Goal: Information Seeking & Learning: Find specific fact

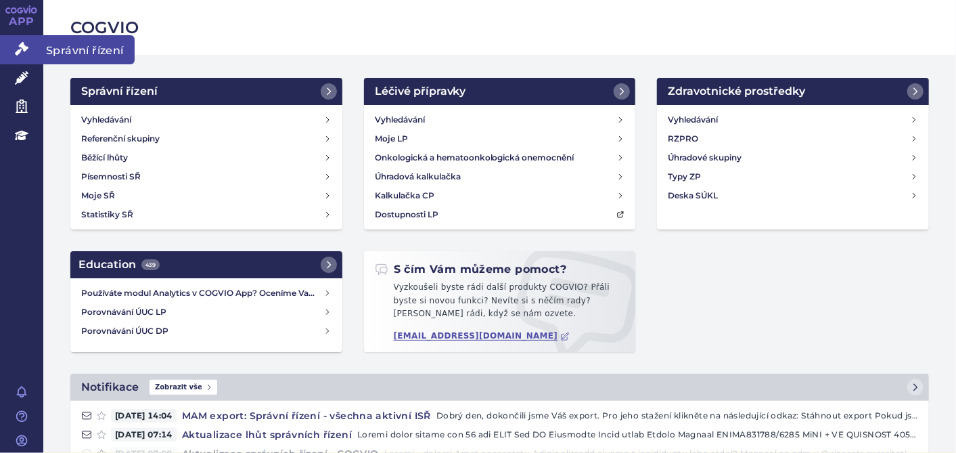
click at [22, 55] on icon at bounding box center [22, 49] width 14 height 14
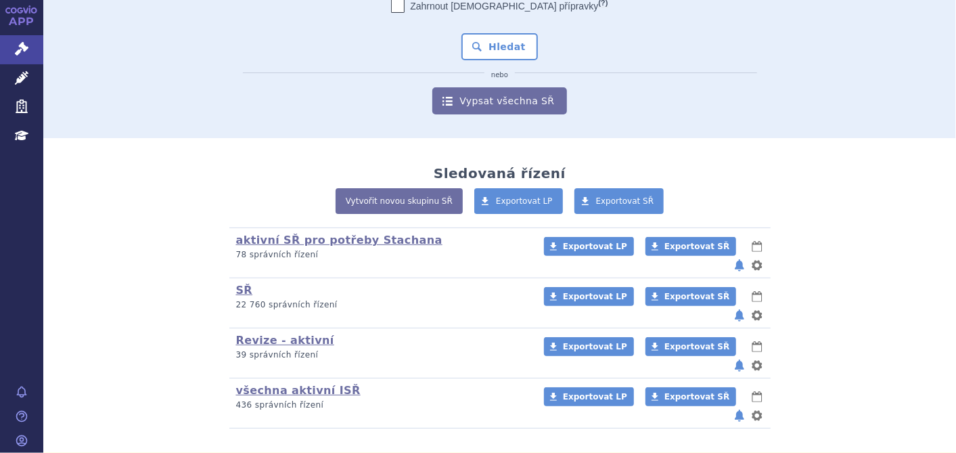
scroll to position [139, 0]
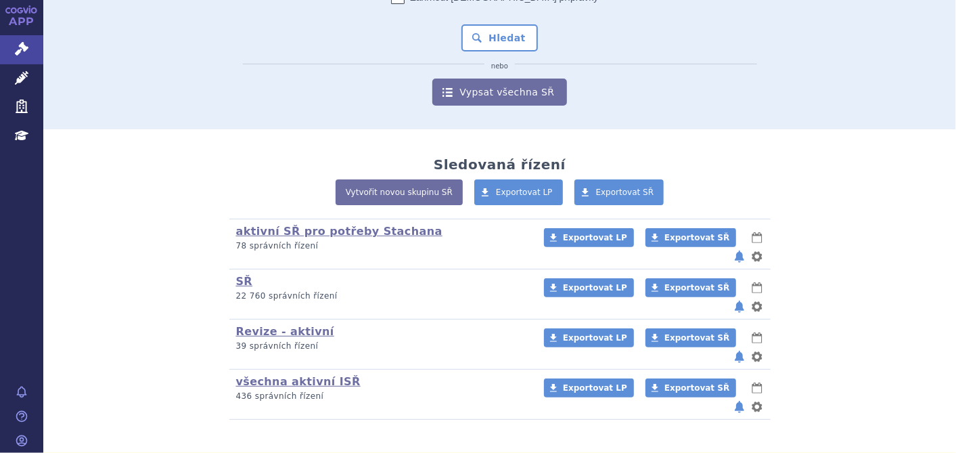
click at [12, 26] on link "APP" at bounding box center [21, 17] width 43 height 35
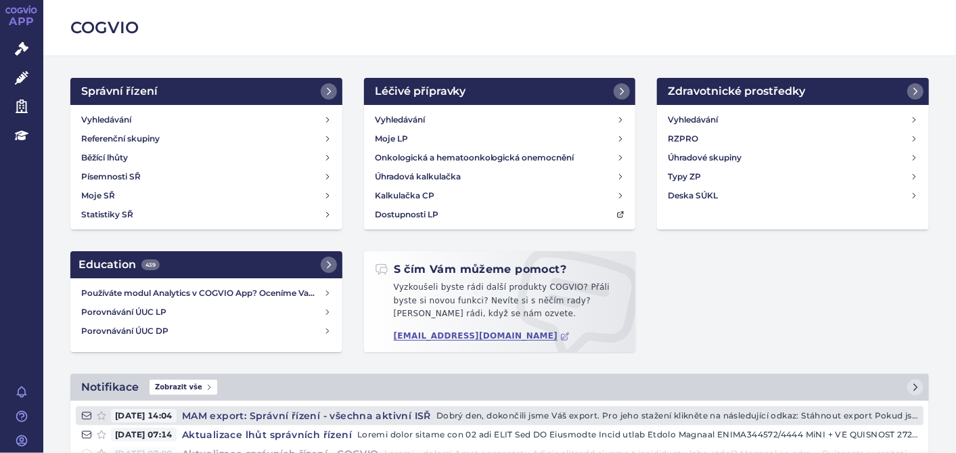
click at [272, 415] on h4 "MAM export: Správní řízení - všechna aktivní ISŘ" at bounding box center [307, 416] width 260 height 14
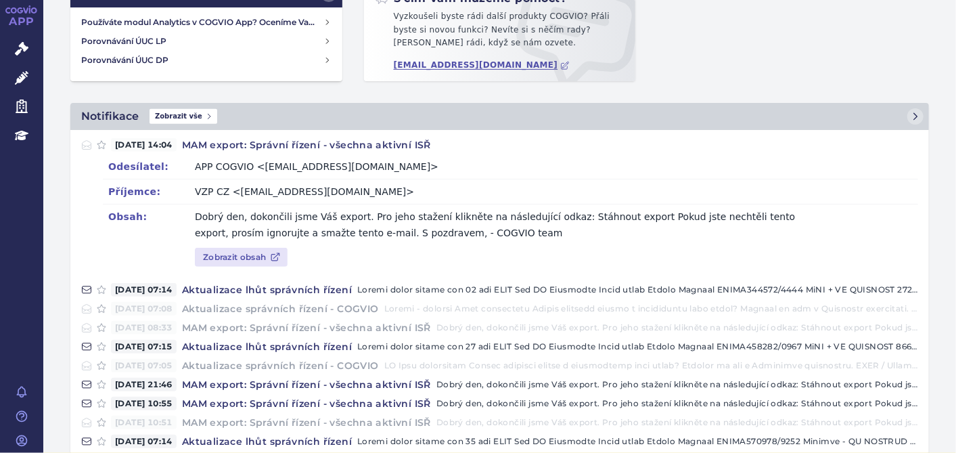
scroll to position [290, 0]
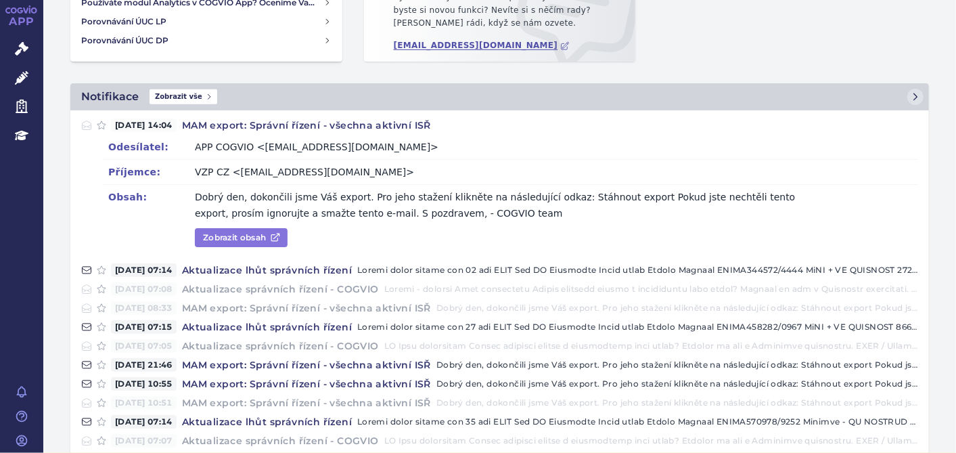
click at [246, 238] on link "Zobrazit obsah" at bounding box center [241, 237] width 93 height 19
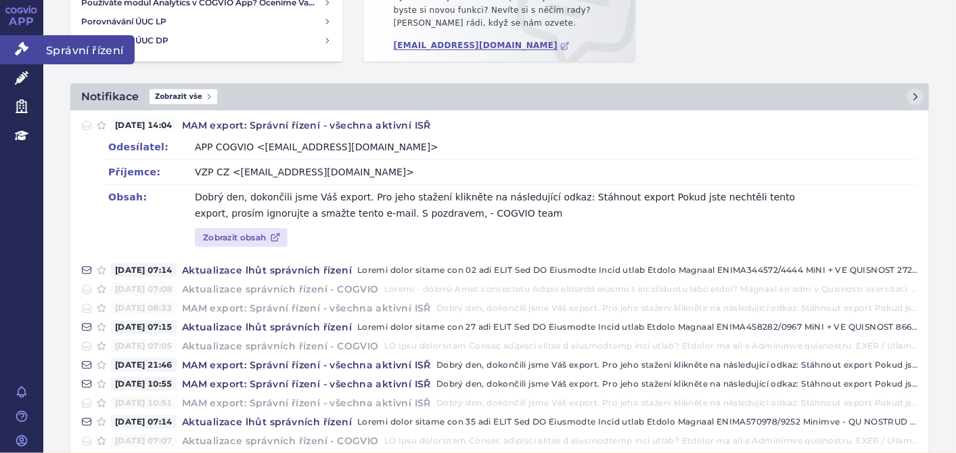
click at [14, 47] on link "Správní řízení" at bounding box center [21, 49] width 43 height 28
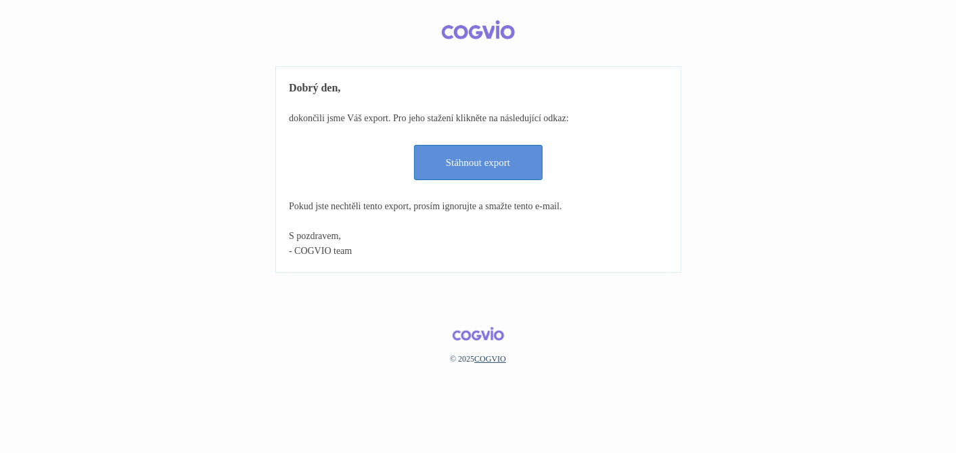
click at [479, 163] on link "Stáhnout export" at bounding box center [478, 162] width 129 height 35
click at [495, 164] on link "Stáhnout export" at bounding box center [478, 162] width 129 height 35
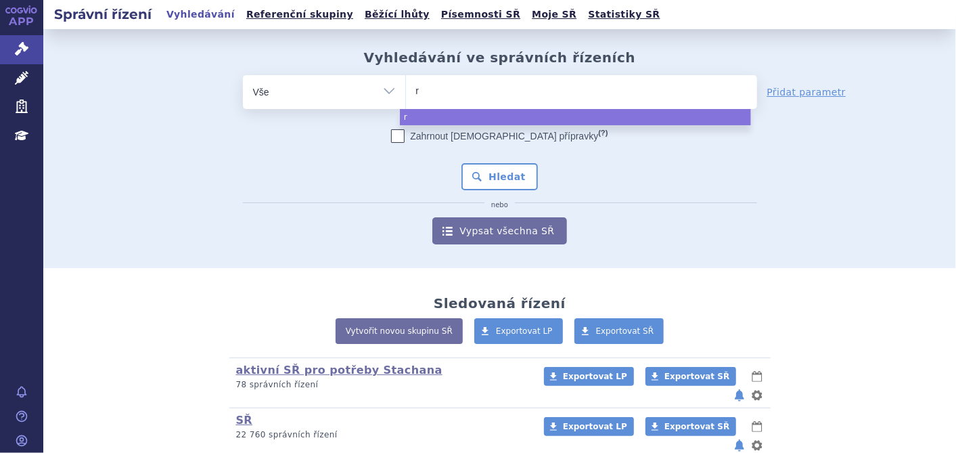
type input "ry"
type input "ryb"
type input "rybre"
type input "rybrev"
type input "rybreva"
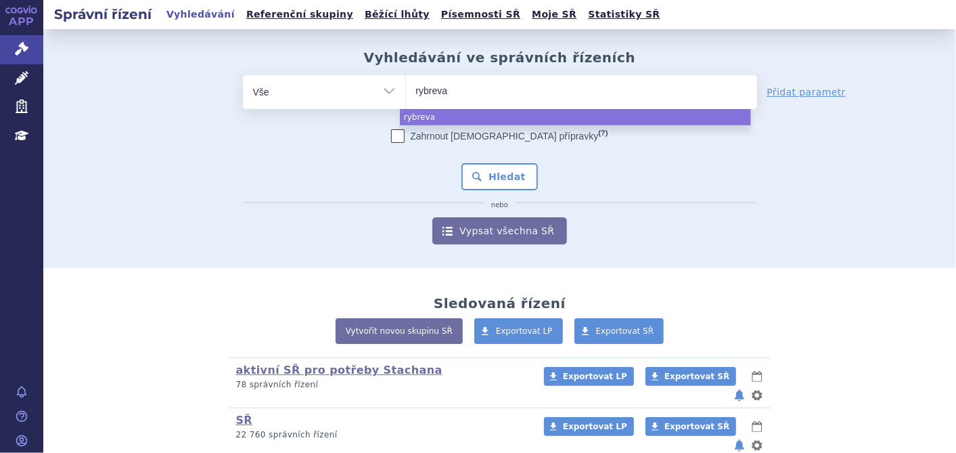
type input "rybrevan"
type input "[MEDICAL_DATA]"
select select "rybrevant"
click at [517, 182] on button "Hledat" at bounding box center [500, 176] width 76 height 27
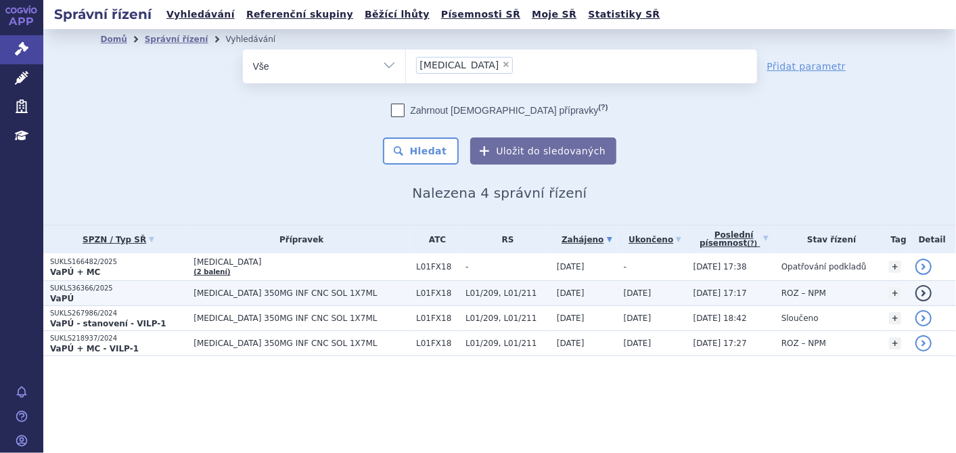
click at [87, 284] on p "SUKLS36366/2025" at bounding box center [118, 288] width 137 height 9
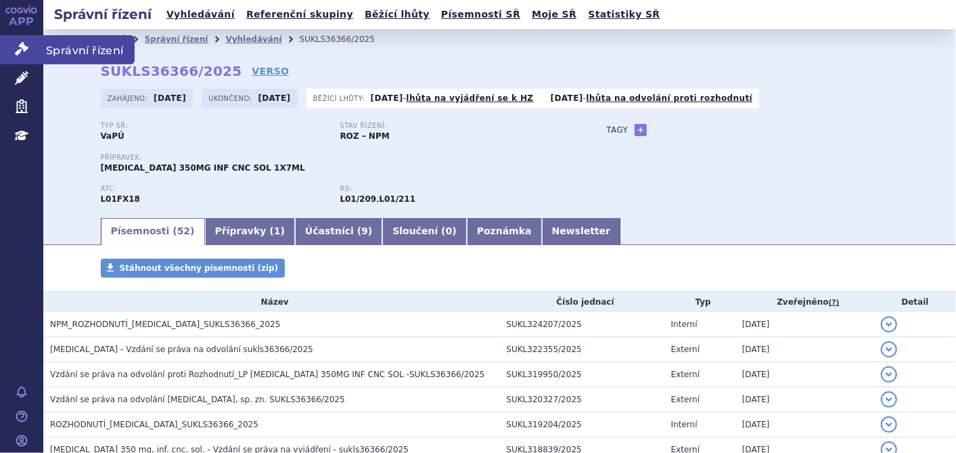
click at [27, 52] on icon at bounding box center [22, 49] width 14 height 14
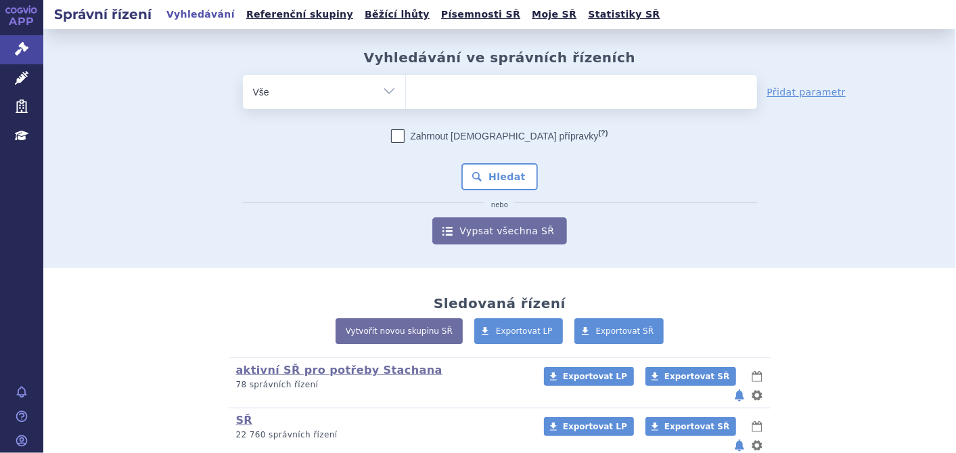
click at [448, 100] on ul at bounding box center [581, 89] width 351 height 28
click at [406, 100] on select at bounding box center [405, 91] width 1 height 34
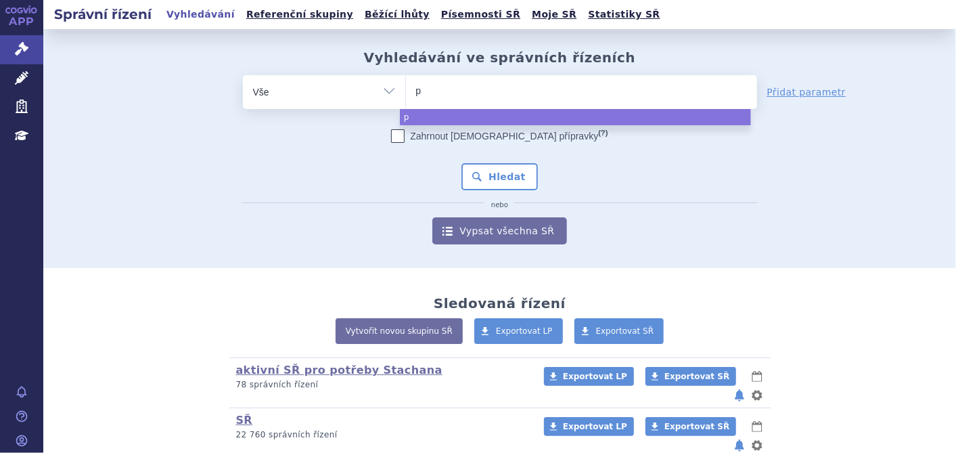
type input "pi"
type input "pias"
type input "piasky"
select select "piasky"
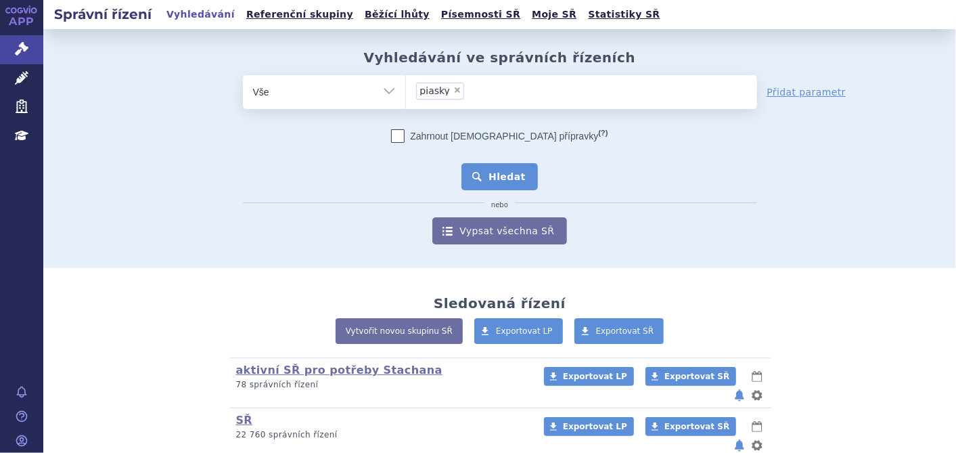
click at [483, 167] on button "Hledat" at bounding box center [500, 176] width 76 height 27
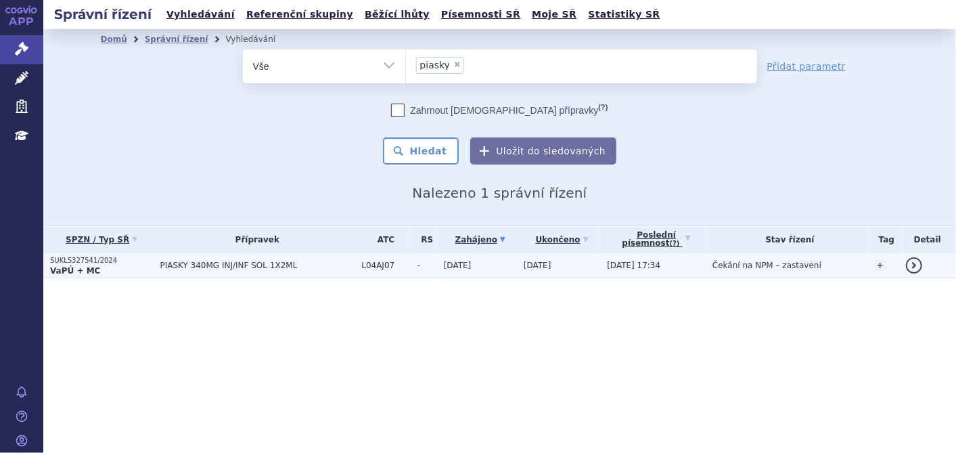
click at [183, 265] on span "PIASKY 340MG INJ/INF SOL 1X2ML" at bounding box center [257, 265] width 195 height 9
